Goal: Information Seeking & Learning: Compare options

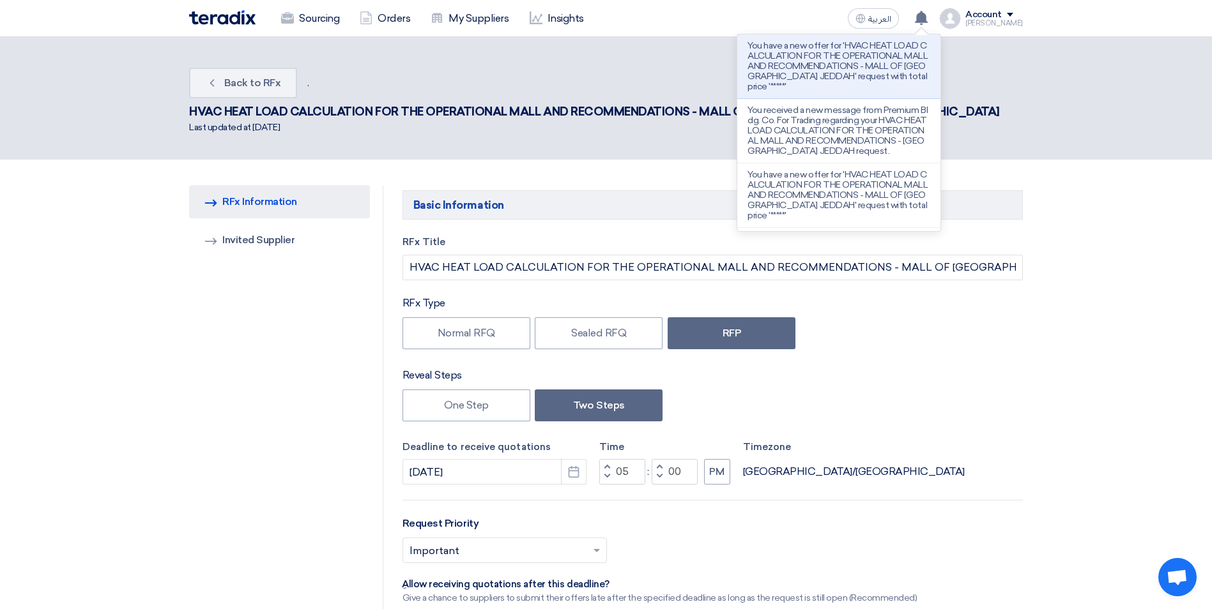
click at [883, 58] on p "You have a new offer for 'HVAC HEAT LOAD CALCULATION FOR THE OPERATIONAL MALL A…" at bounding box center [838, 66] width 183 height 51
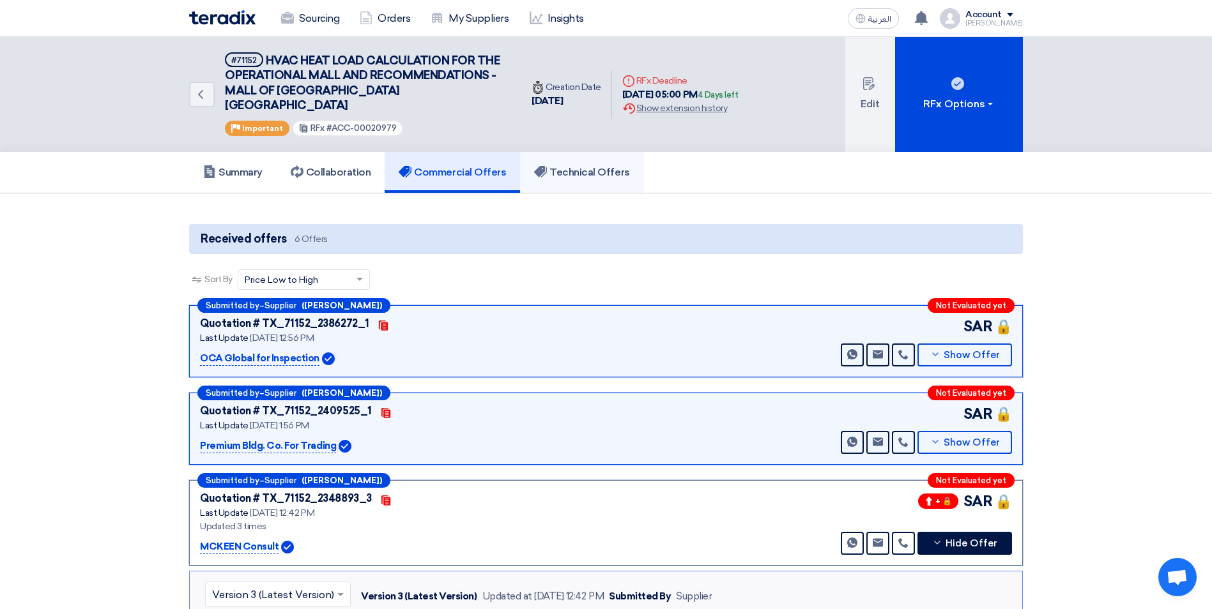
click at [590, 166] on h5 "Technical Offers" at bounding box center [581, 172] width 95 height 13
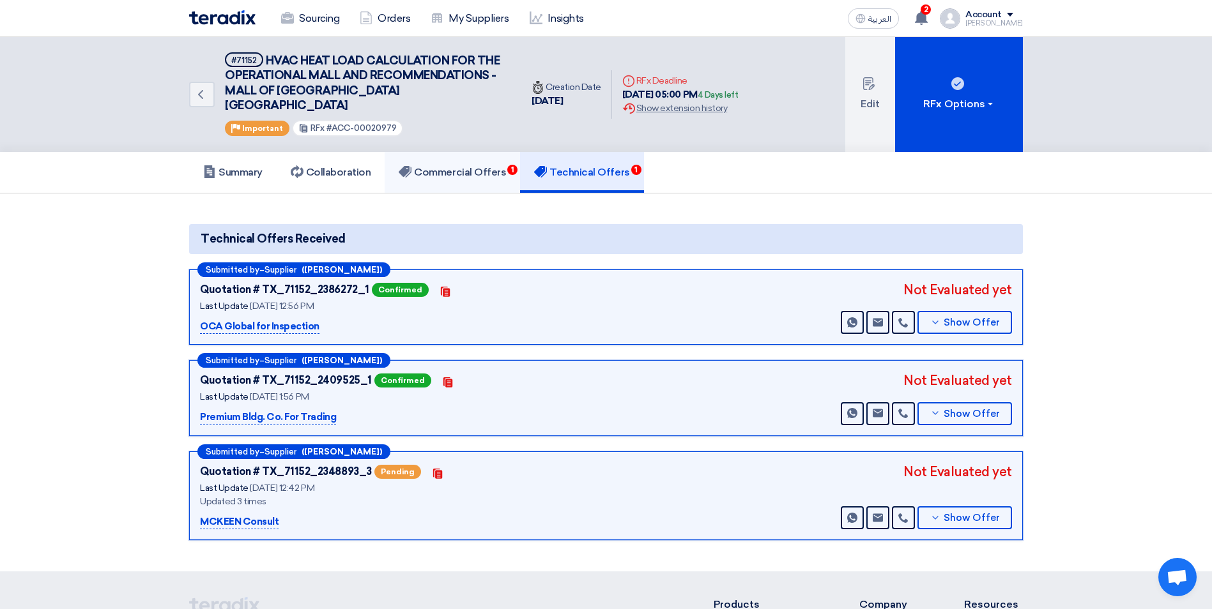
click at [464, 166] on h5 "Commercial Offers 1" at bounding box center [452, 172] width 107 height 13
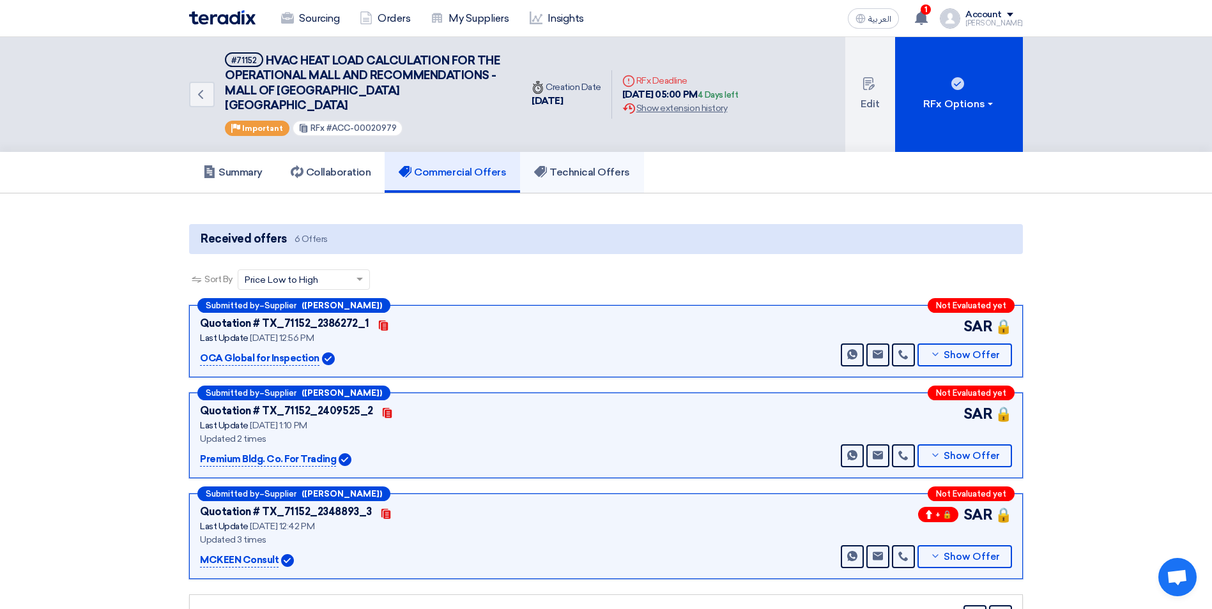
click at [591, 166] on h5 "Technical Offers" at bounding box center [581, 172] width 95 height 13
